Goal: Task Accomplishment & Management: Manage account settings

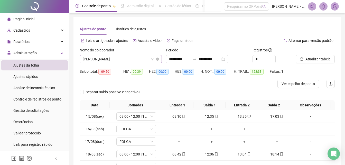
click at [129, 58] on span "[PERSON_NAME]" at bounding box center [121, 59] width 76 height 8
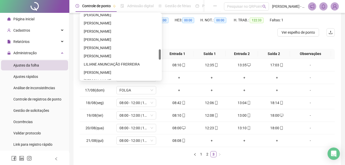
scroll to position [199, 0]
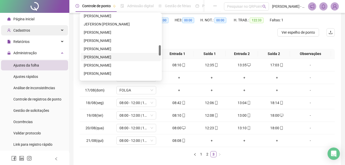
click at [30, 31] on div "Cadastros" at bounding box center [34, 30] width 67 height 10
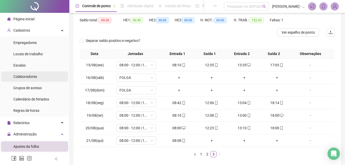
click at [32, 76] on span "Colaboradores" at bounding box center [25, 76] width 24 height 4
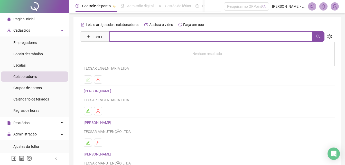
click at [124, 36] on input "text" at bounding box center [210, 36] width 203 height 10
type input "****"
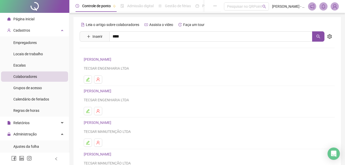
click at [102, 63] on link "[PERSON_NAME]" at bounding box center [102, 63] width 27 height 4
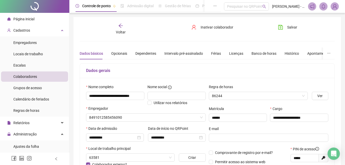
type input "***"
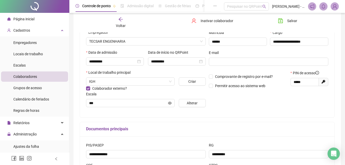
scroll to position [77, 0]
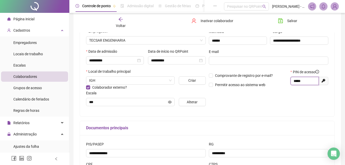
drag, startPoint x: 310, startPoint y: 81, endPoint x: 283, endPoint y: 79, distance: 26.8
click at [284, 80] on div "Comprovante de registro por e-mail? Permitir acesso ao sistema web PIN de acess…" at bounding box center [268, 80] width 123 height 22
